Goal: Find contact information: Find contact information

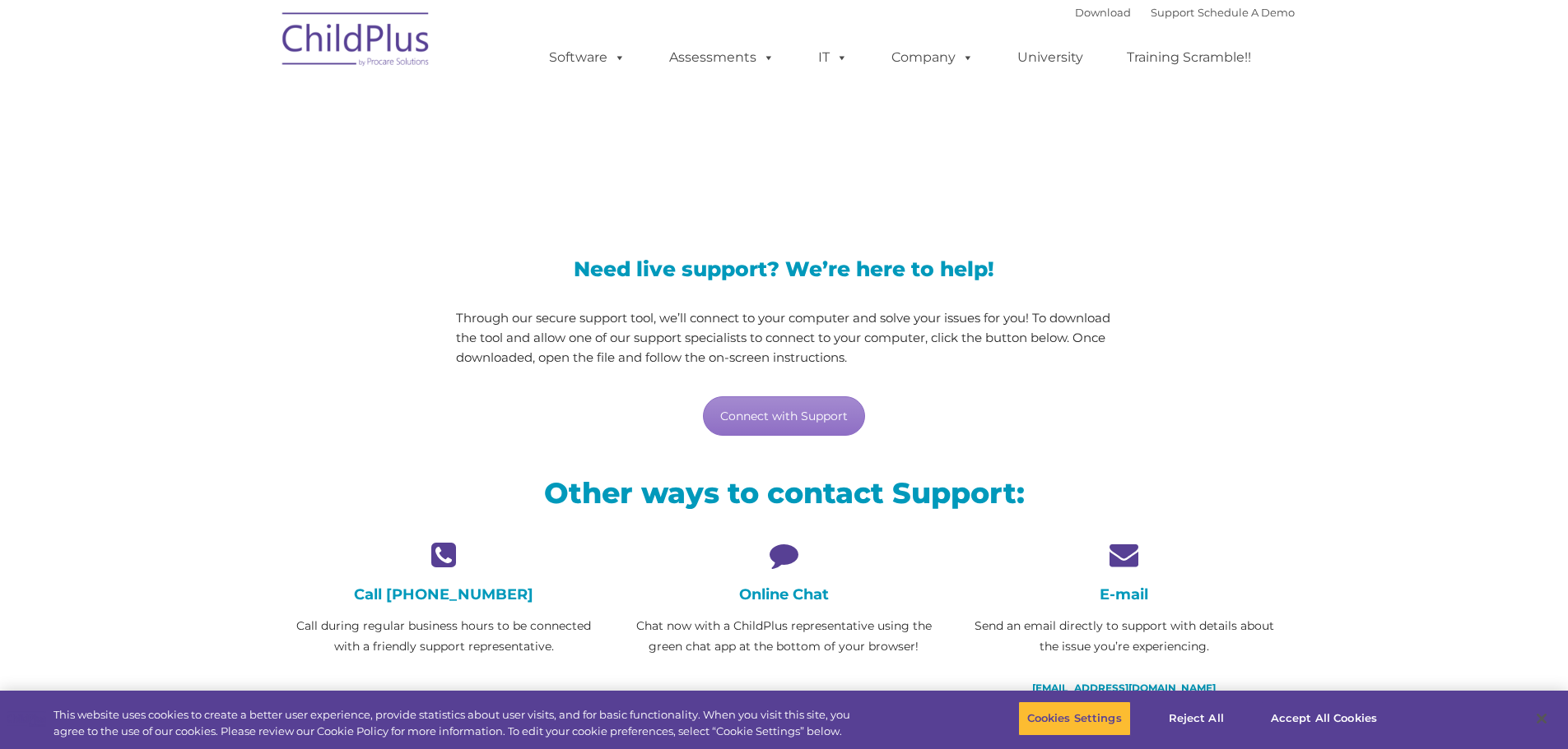
drag, startPoint x: 777, startPoint y: 555, endPoint x: 775, endPoint y: 516, distance: 39.1
click at [777, 555] on icon at bounding box center [783, 555] width 315 height 28
click at [790, 405] on link "Connect with Support" at bounding box center [784, 416] width 162 height 39
click at [777, 423] on link "Connect with Support" at bounding box center [784, 416] width 162 height 39
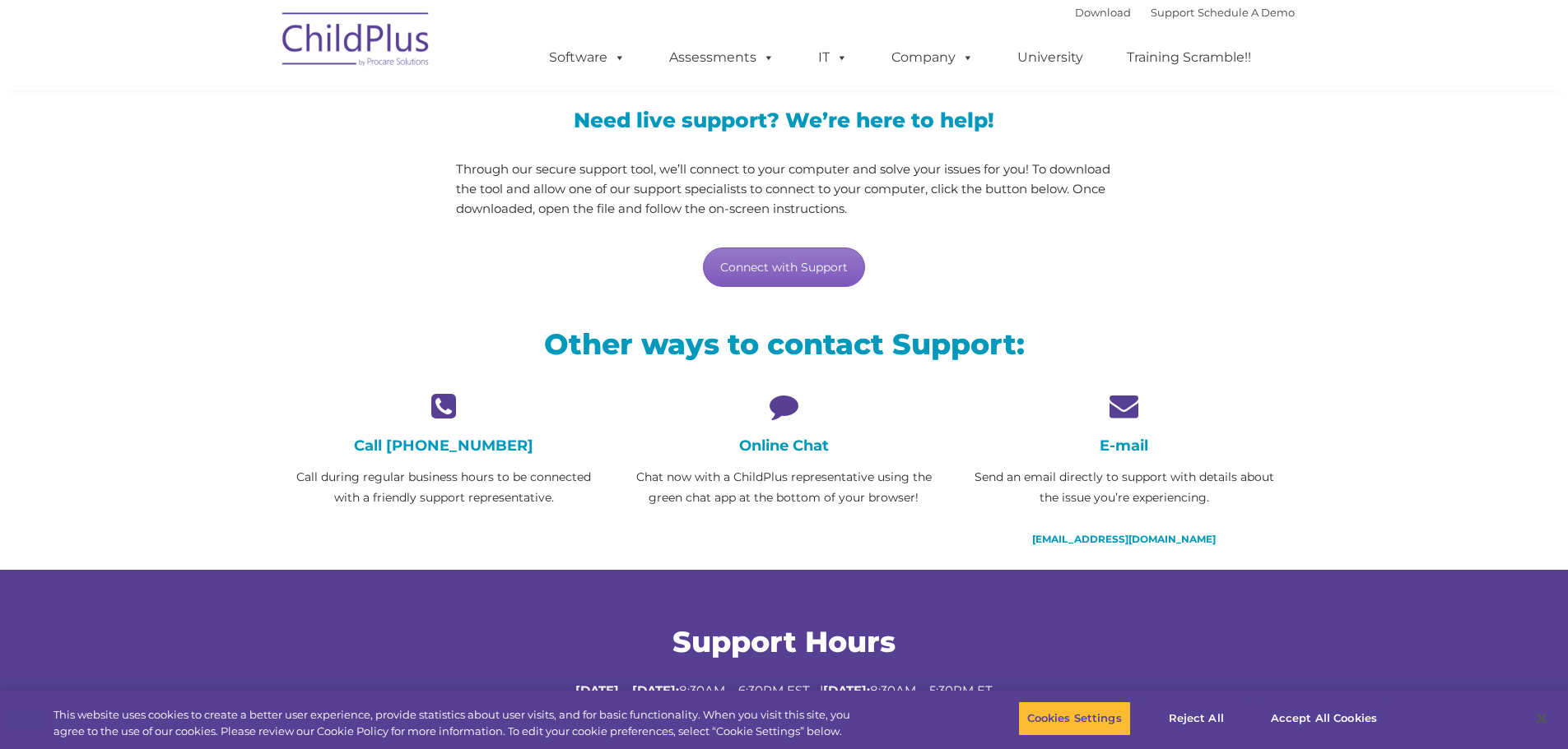
scroll to position [480, 0]
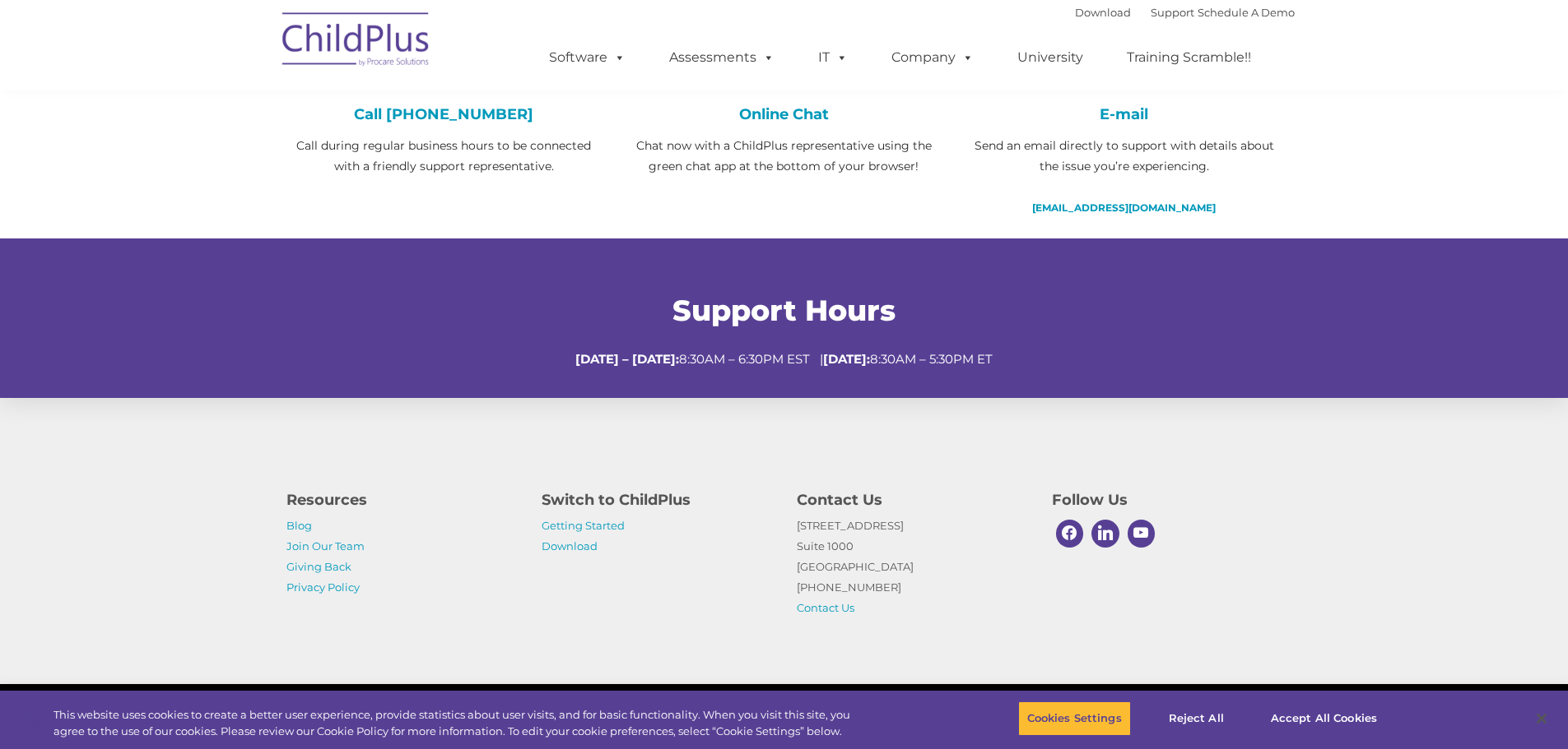
click at [788, 114] on h4 "Online Chat" at bounding box center [783, 114] width 315 height 18
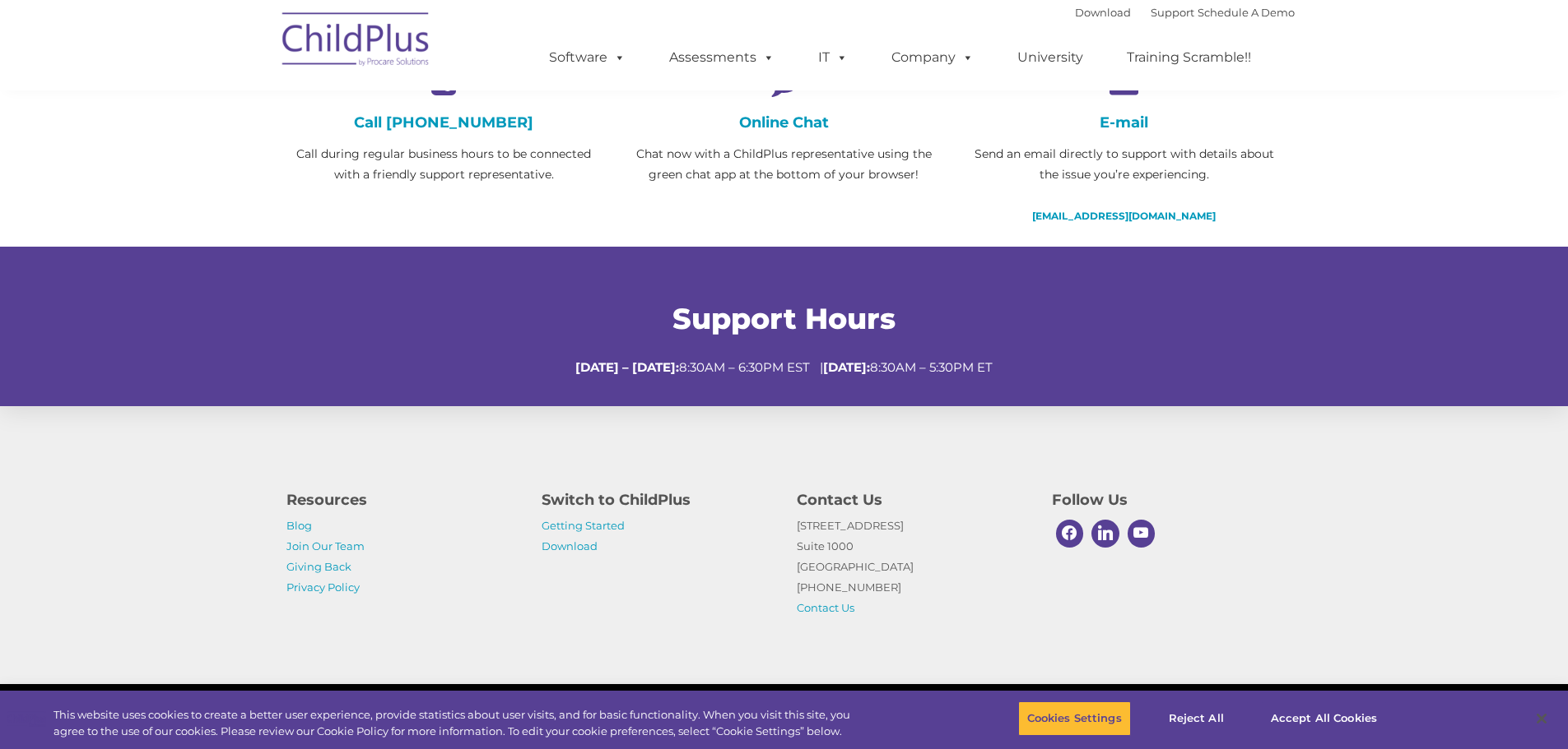
scroll to position [0, 0]
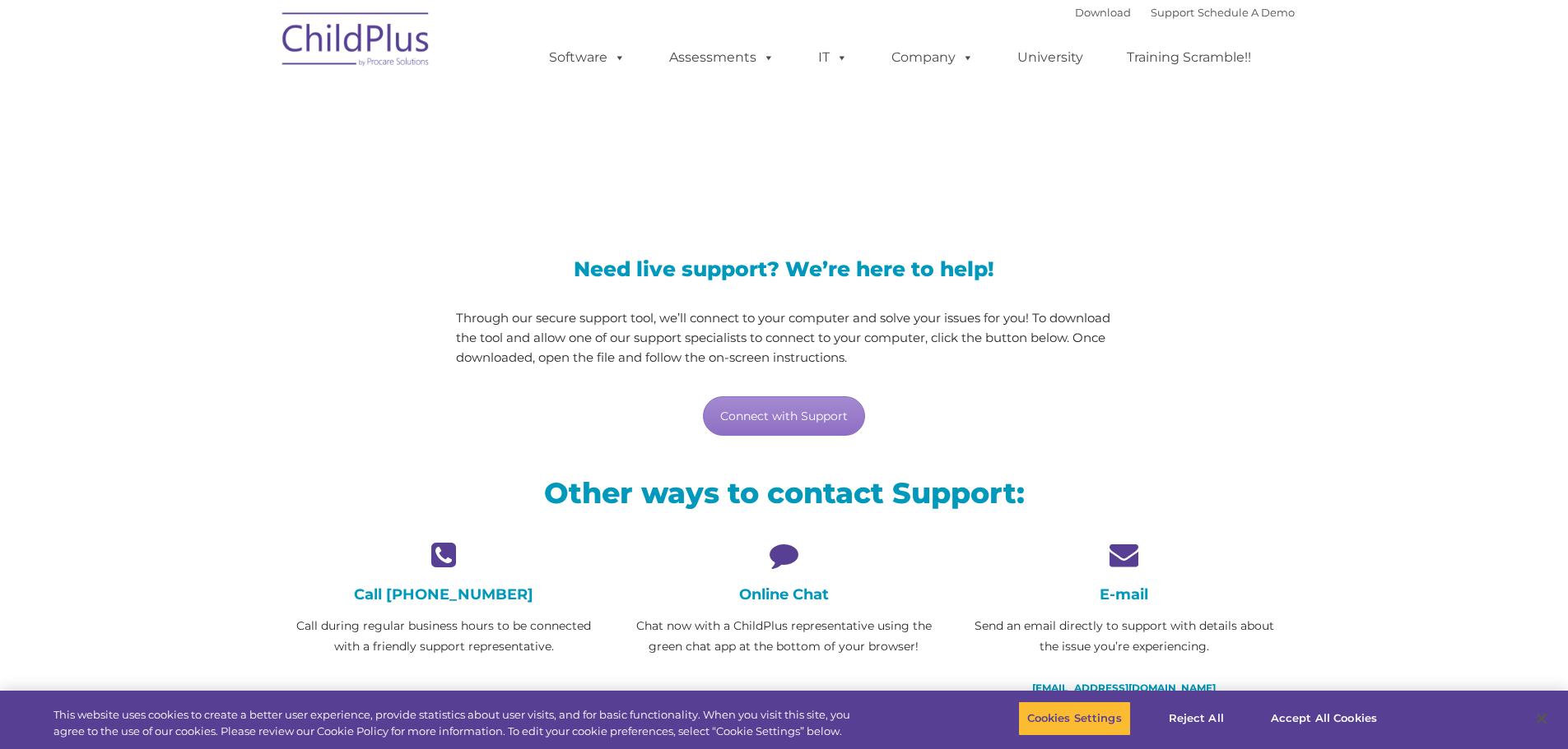
click at [772, 570] on div "Online Chat Chat now with a ChildPlus representative using the green chat app a…" at bounding box center [783, 599] width 315 height 117
click at [749, 490] on h2 "Other ways to contact Support:" at bounding box center [785, 493] width 996 height 37
click at [1151, 15] on link "Support" at bounding box center [1172, 12] width 44 height 13
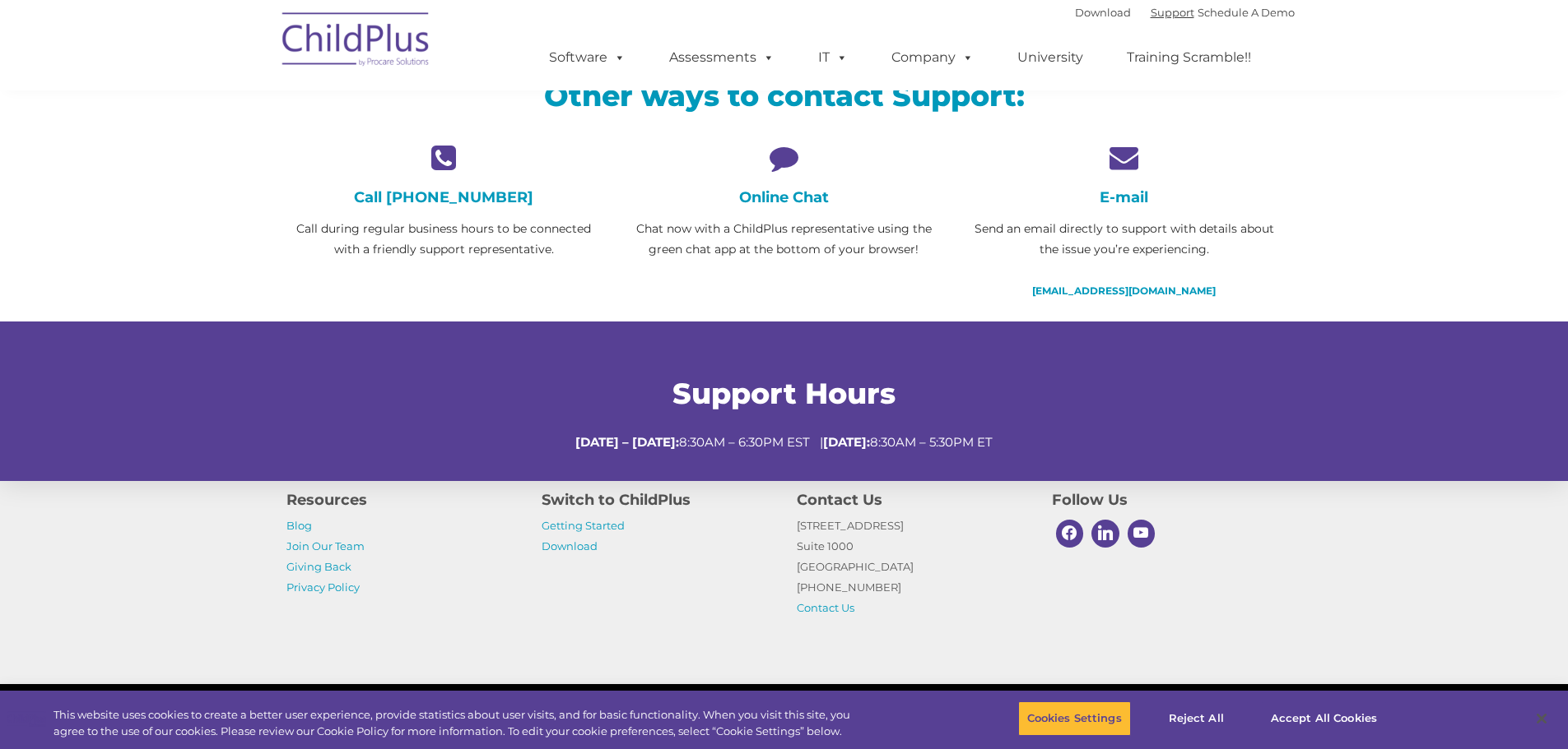
scroll to position [480, 0]
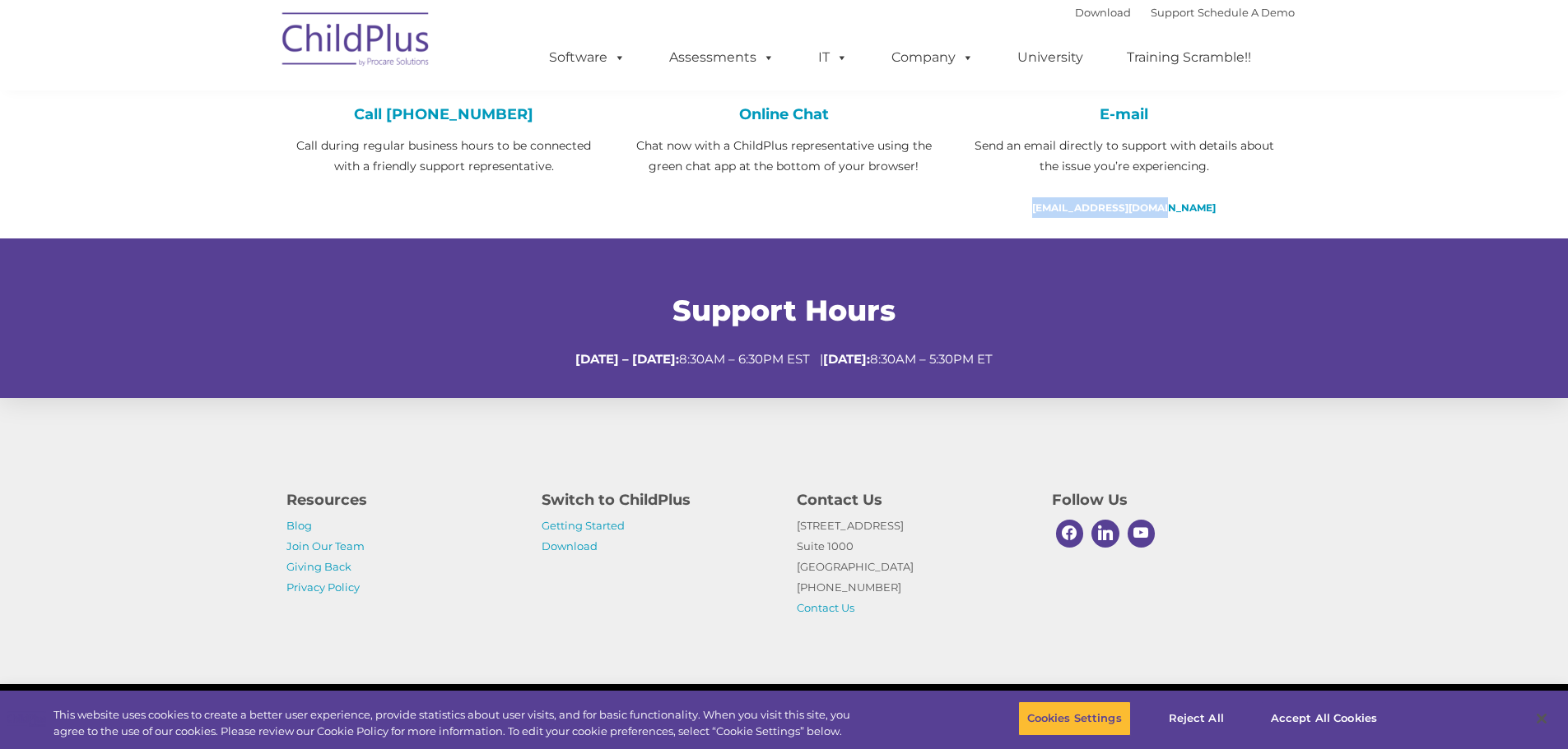
drag, startPoint x: 1223, startPoint y: 203, endPoint x: 1047, endPoint y: 217, distance: 176.6
click at [1047, 217] on p "[EMAIL_ADDRESS][DOMAIN_NAME]" at bounding box center [1123, 207] width 315 height 20
copy link "[EMAIL_ADDRESS][DOMAIN_NAME]"
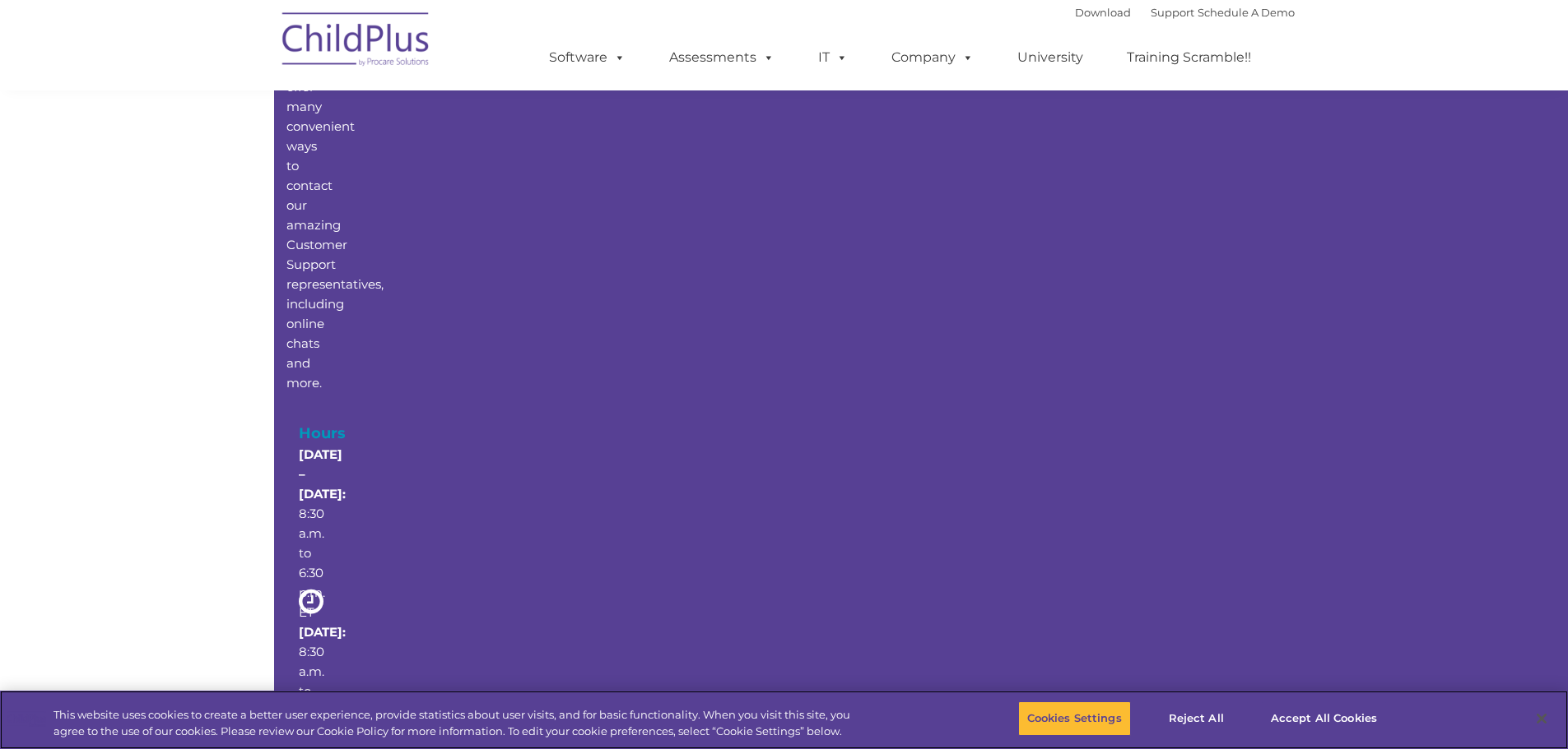
scroll to position [248, 0]
